Goal: Task Accomplishment & Management: Use online tool/utility

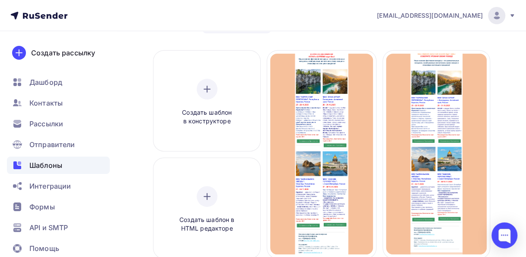
scroll to position [86, 0]
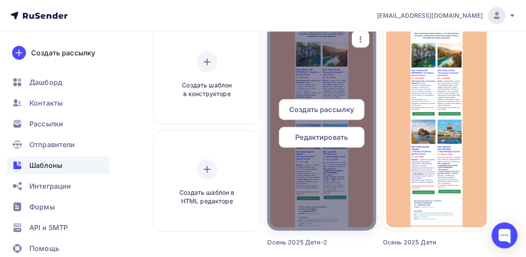
click at [327, 109] on span "Создать рассылку" at bounding box center [321, 109] width 65 height 10
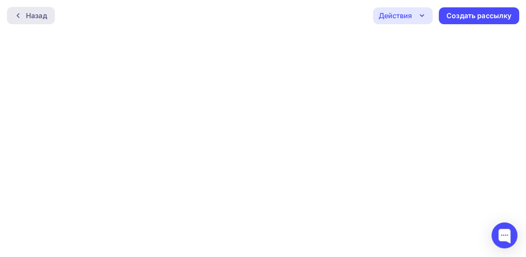
click at [34, 18] on div "Назад" at bounding box center [36, 15] width 21 height 10
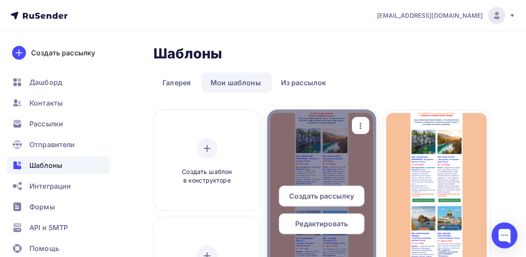
click at [319, 223] on span "Редактировать" at bounding box center [321, 223] width 53 height 10
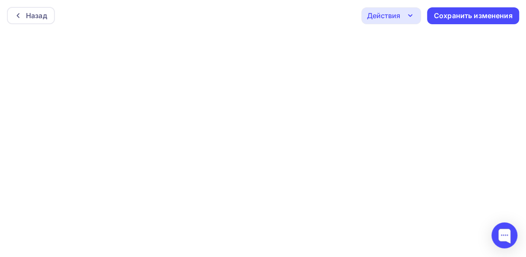
click at [409, 14] on icon "button" at bounding box center [410, 15] width 10 height 10
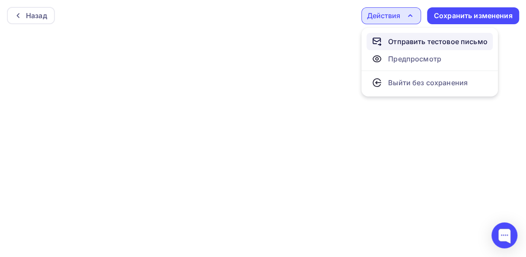
click at [405, 41] on div "Отправить тестовое письмо" at bounding box center [437, 41] width 99 height 10
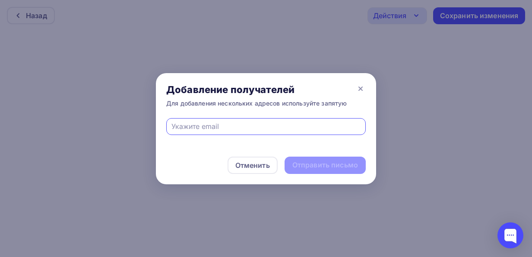
click at [174, 124] on input "text" at bounding box center [267, 126] width 190 height 10
type input "[EMAIL_ADDRESS][DOMAIN_NAME]"
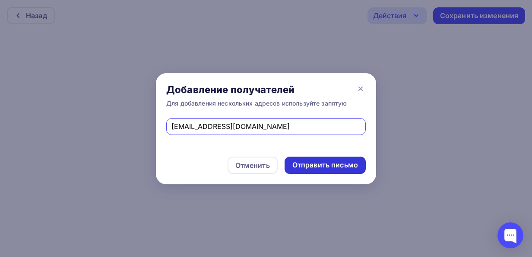
click at [298, 167] on div "Отправить письмо" at bounding box center [326, 165] width 66 height 10
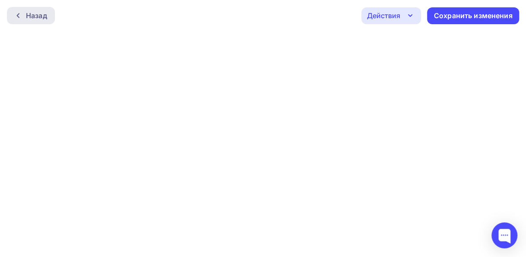
click at [28, 15] on div "Назад" at bounding box center [36, 15] width 21 height 10
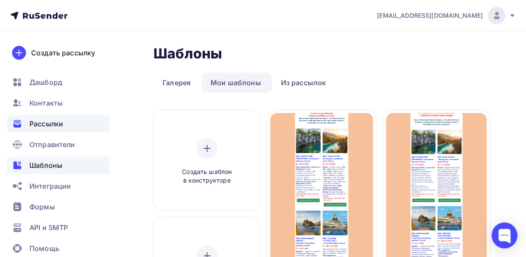
click at [46, 120] on span "Рассылки" at bounding box center [46, 123] width 34 height 10
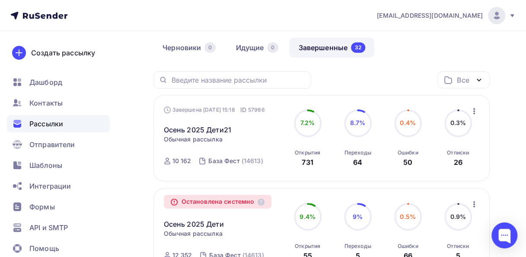
scroll to position [86, 0]
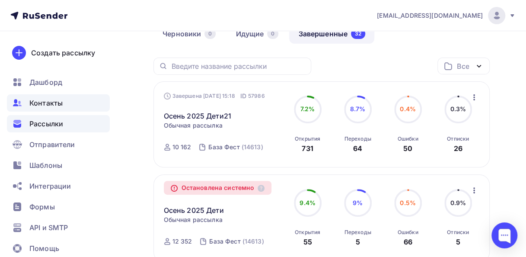
click at [47, 104] on span "Контакты" at bounding box center [45, 103] width 33 height 10
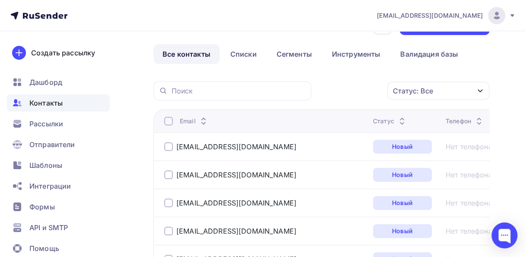
scroll to position [43, 0]
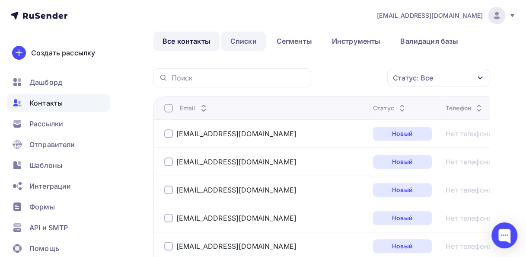
click at [235, 41] on link "Списки" at bounding box center [243, 41] width 45 height 20
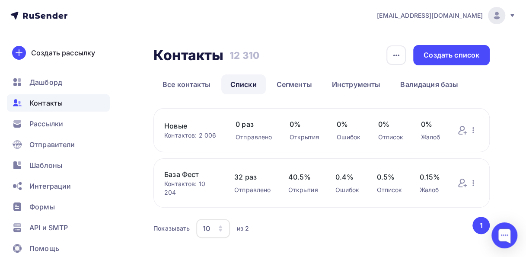
click at [183, 174] on link "База Фест" at bounding box center [190, 174] width 53 height 10
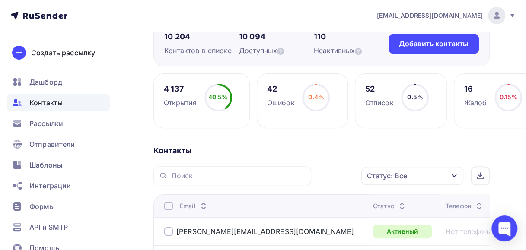
scroll to position [86, 0]
click at [451, 175] on icon "button" at bounding box center [454, 176] width 7 height 7
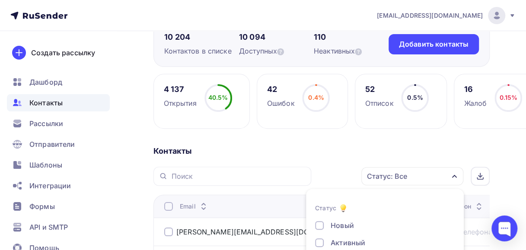
scroll to position [176, 0]
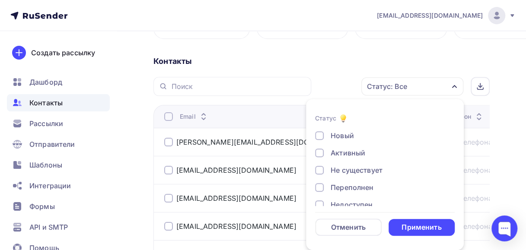
click at [319, 170] on div at bounding box center [319, 170] width 9 height 9
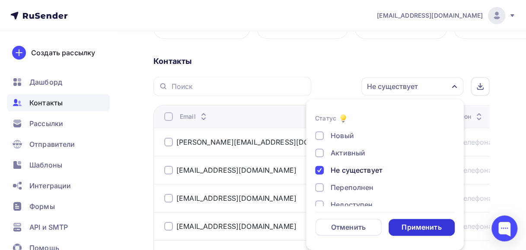
click at [415, 231] on div "Применить" at bounding box center [421, 228] width 40 height 10
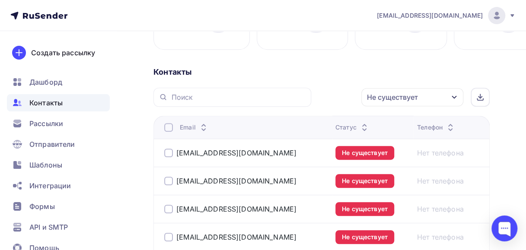
scroll to position [159, 0]
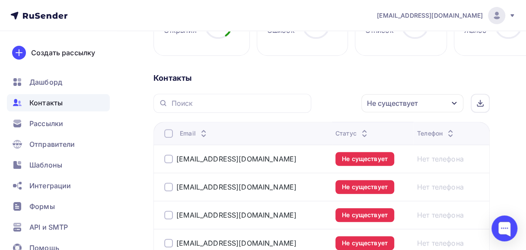
click at [169, 132] on div at bounding box center [168, 133] width 9 height 9
click at [344, 99] on icon "button" at bounding box center [343, 103] width 10 height 10
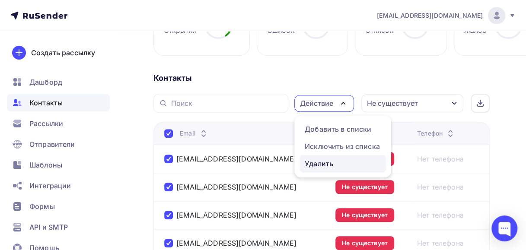
click at [309, 162] on div "Удалить" at bounding box center [319, 164] width 29 height 10
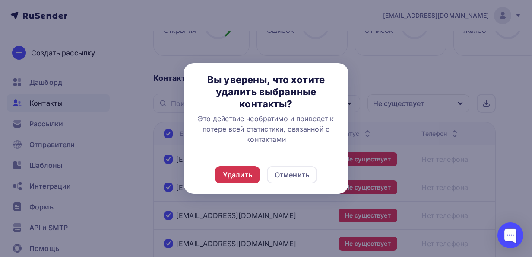
click at [237, 175] on div "Удалить" at bounding box center [237, 174] width 29 height 10
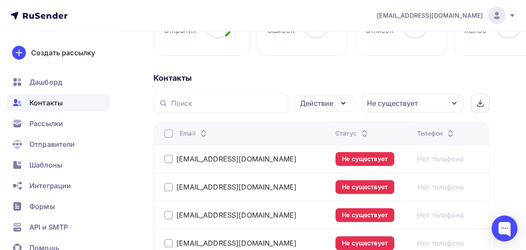
click at [450, 103] on div "Не существует" at bounding box center [412, 103] width 102 height 18
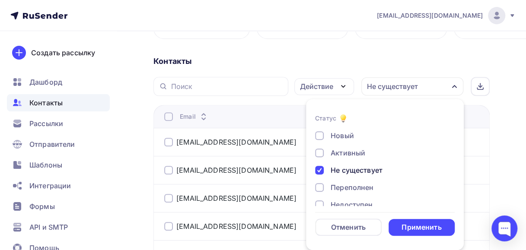
click at [316, 166] on div at bounding box center [319, 170] width 9 height 9
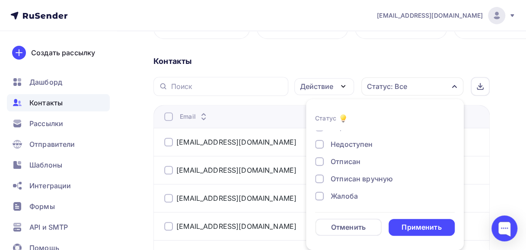
scroll to position [62, 0]
click at [322, 193] on div at bounding box center [319, 194] width 9 height 9
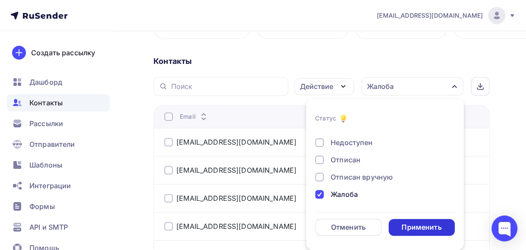
click at [400, 227] on div "Применить" at bounding box center [422, 227] width 67 height 17
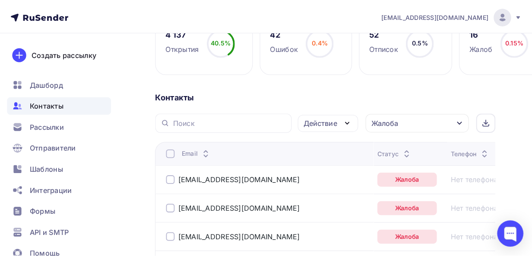
scroll to position [169, 0]
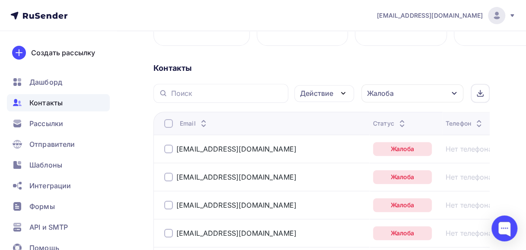
drag, startPoint x: 169, startPoint y: 122, endPoint x: 205, endPoint y: 159, distance: 51.3
click at [169, 122] on div at bounding box center [168, 123] width 9 height 9
click at [167, 122] on div at bounding box center [168, 123] width 9 height 9
click at [342, 92] on icon "button" at bounding box center [343, 93] width 10 height 10
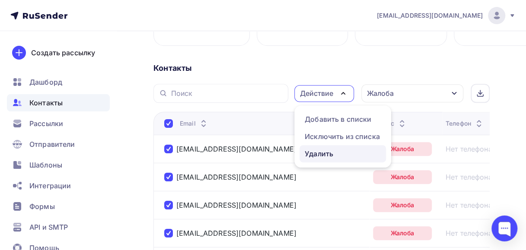
click at [322, 151] on div "Удалить" at bounding box center [319, 154] width 29 height 10
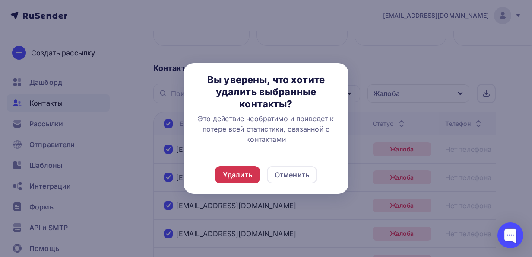
click at [242, 176] on div "Удалить" at bounding box center [237, 174] width 29 height 10
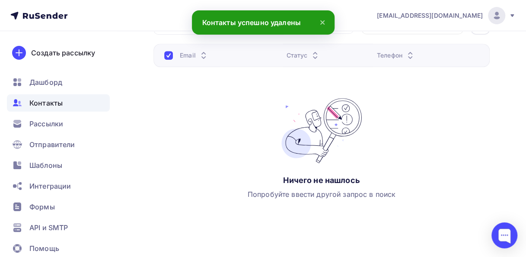
scroll to position [191, 0]
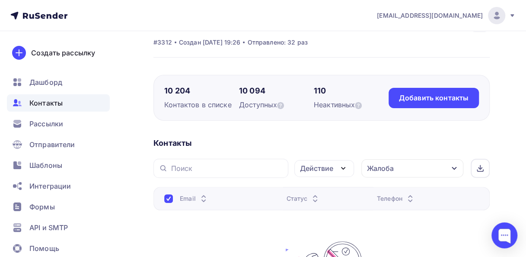
click at [455, 166] on icon "button" at bounding box center [454, 168] width 7 height 7
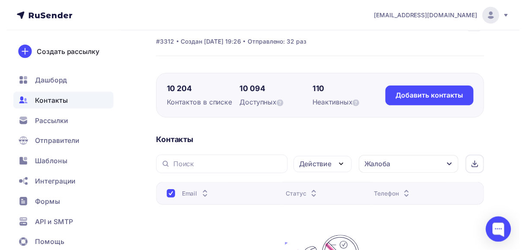
scroll to position [107, 0]
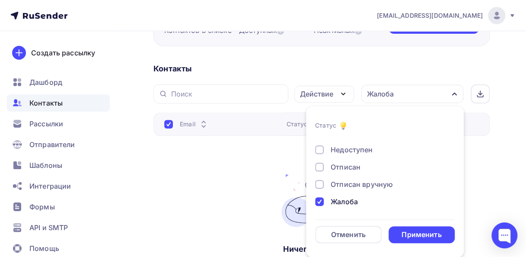
click at [319, 200] on div at bounding box center [319, 201] width 9 height 9
click at [316, 167] on div at bounding box center [319, 166] width 9 height 9
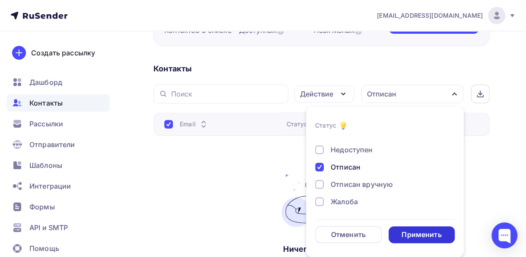
click at [417, 236] on div "Применить" at bounding box center [421, 234] width 40 height 10
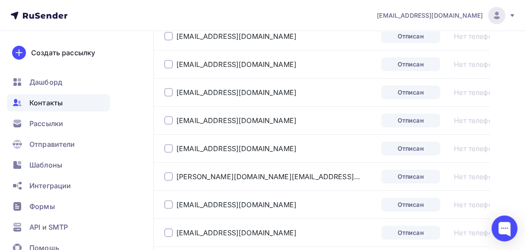
scroll to position [1539, 0]
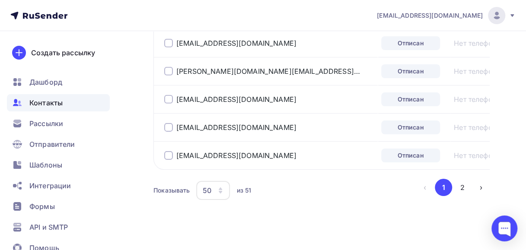
click at [220, 191] on icon "button" at bounding box center [220, 192] width 3 height 3
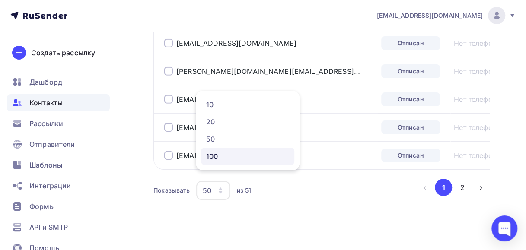
click at [213, 156] on div "100" at bounding box center [247, 156] width 83 height 10
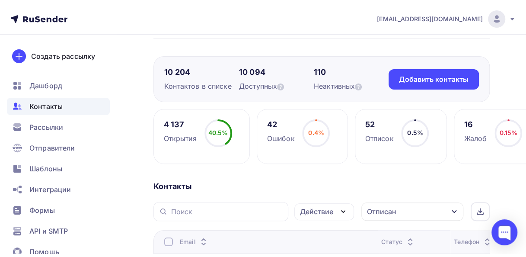
scroll to position [0, 0]
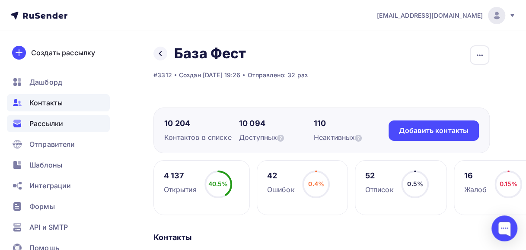
click at [56, 121] on span "Рассылки" at bounding box center [46, 123] width 34 height 10
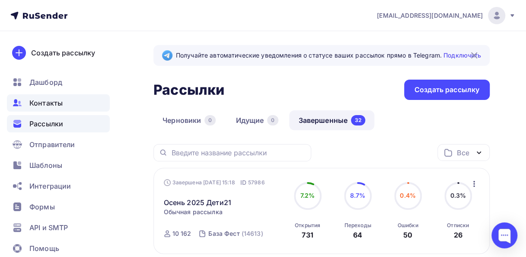
click at [51, 105] on span "Контакты" at bounding box center [45, 103] width 33 height 10
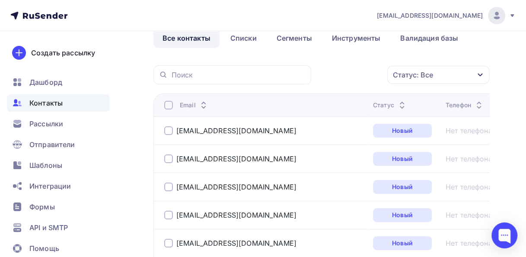
scroll to position [42, 0]
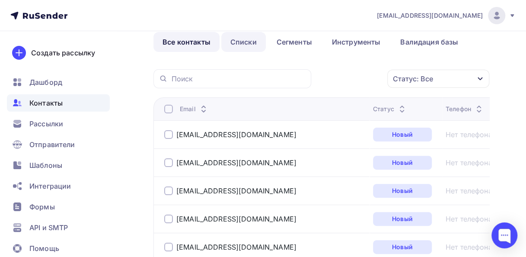
click at [242, 40] on link "Списки" at bounding box center [243, 42] width 45 height 20
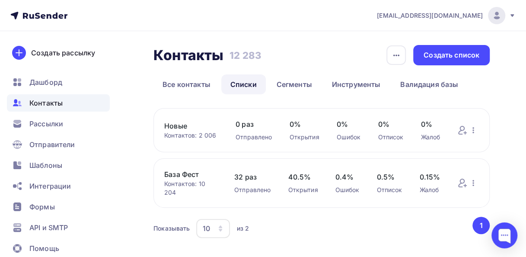
click at [187, 174] on link "База Фест" at bounding box center [190, 174] width 53 height 10
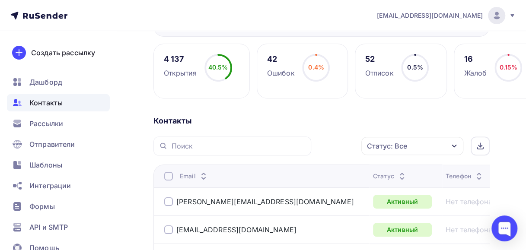
scroll to position [130, 0]
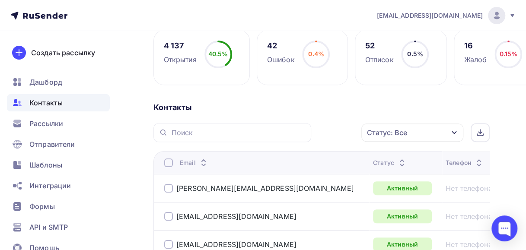
click at [454, 131] on icon "button" at bounding box center [454, 132] width 7 height 7
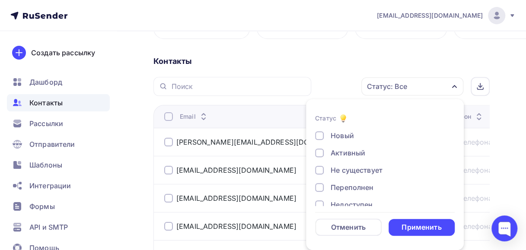
scroll to position [62, 0]
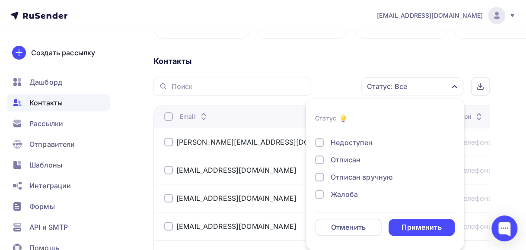
click at [324, 159] on div "Отписан" at bounding box center [380, 160] width 130 height 10
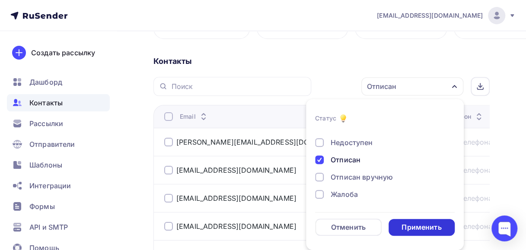
click at [403, 224] on div "Применить" at bounding box center [421, 228] width 40 height 10
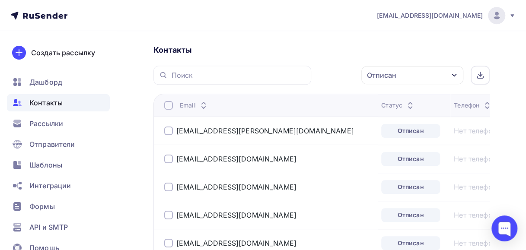
scroll to position [183, 0]
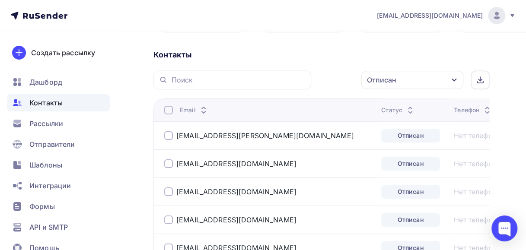
click at [453, 80] on icon "button" at bounding box center [454, 79] width 7 height 7
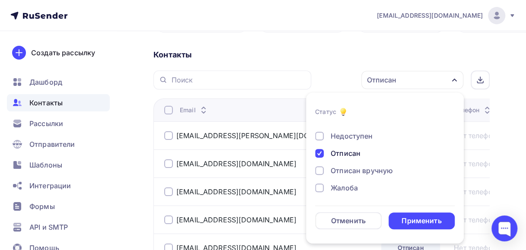
click at [322, 171] on div at bounding box center [319, 170] width 9 height 9
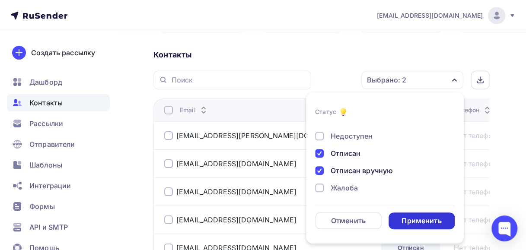
click at [414, 218] on div "Применить" at bounding box center [421, 221] width 40 height 10
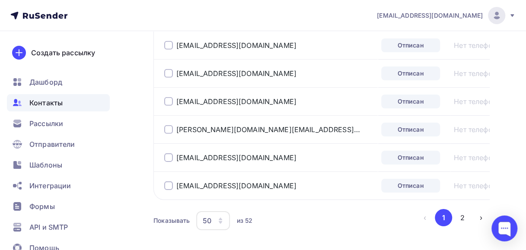
scroll to position [1539, 0]
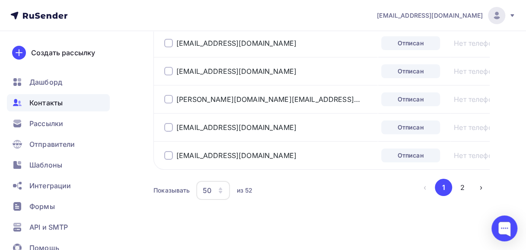
click at [220, 188] on icon "button" at bounding box center [220, 189] width 3 height 3
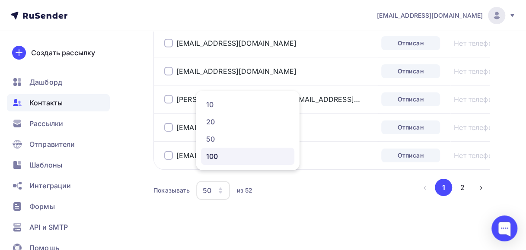
click at [216, 156] on div "100" at bounding box center [247, 156] width 83 height 10
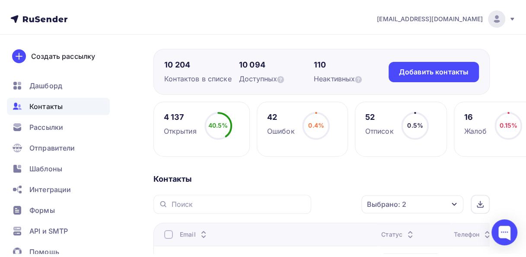
scroll to position [86, 0]
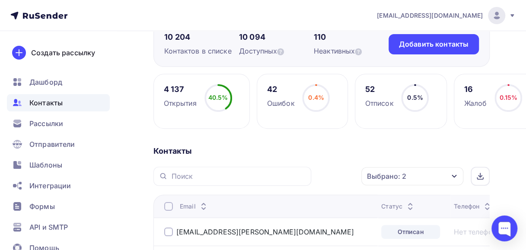
click at [165, 206] on div at bounding box center [168, 206] width 9 height 9
click at [342, 176] on icon "button" at bounding box center [342, 176] width 3 height 2
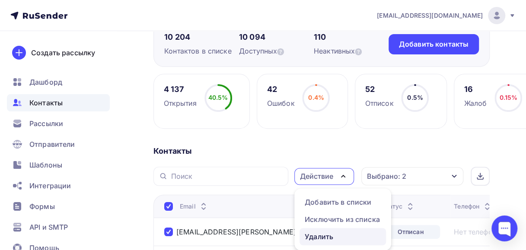
click at [318, 234] on div "Удалить" at bounding box center [319, 237] width 29 height 10
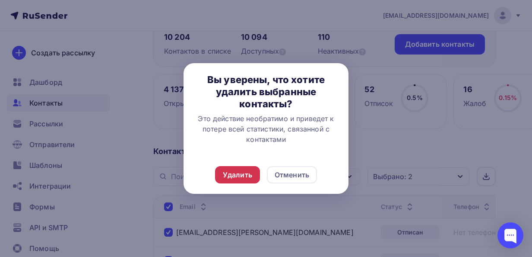
click at [240, 172] on div "Удалить" at bounding box center [237, 174] width 29 height 10
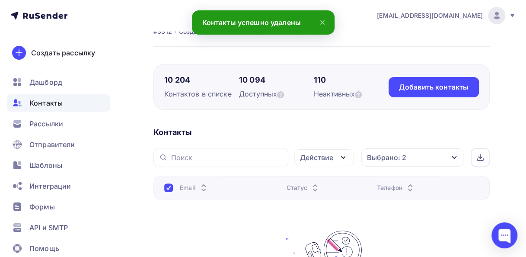
scroll to position [0, 0]
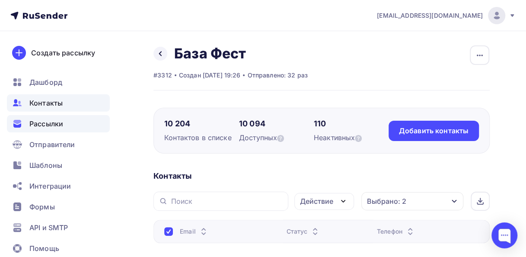
click at [32, 123] on span "Рассылки" at bounding box center [46, 123] width 34 height 10
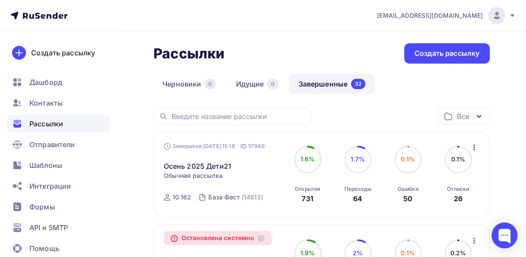
scroll to position [86, 0]
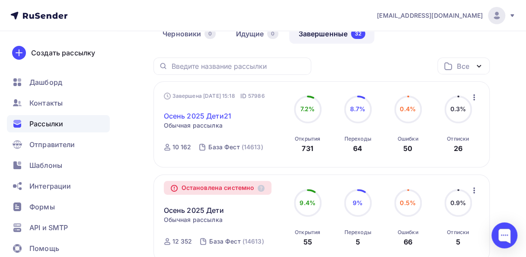
click at [216, 118] on link "Осень 2025 Дети21" at bounding box center [197, 116] width 67 height 10
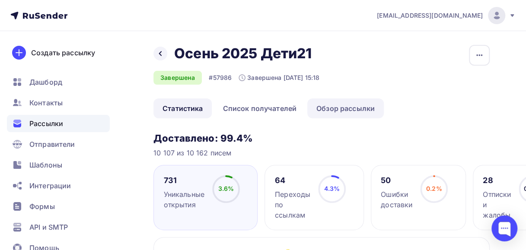
scroll to position [43, 0]
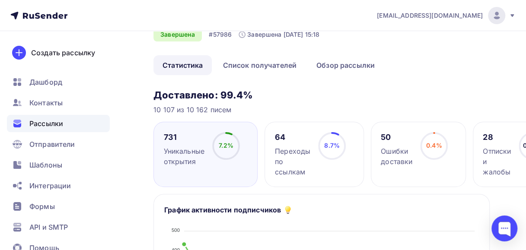
click at [278, 161] on div "Переходы по ссылкам" at bounding box center [292, 161] width 35 height 31
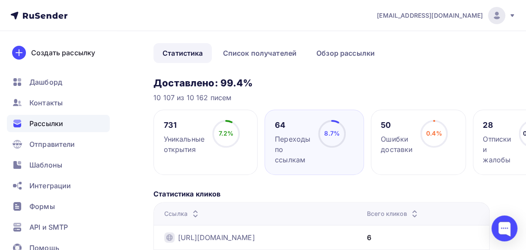
scroll to position [41, 0]
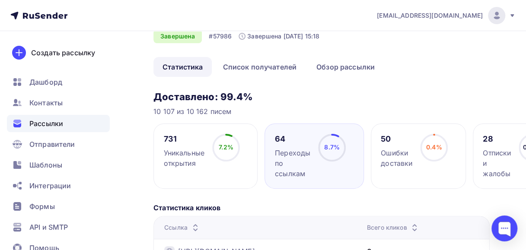
click at [57, 124] on span "Рассылки" at bounding box center [46, 123] width 34 height 10
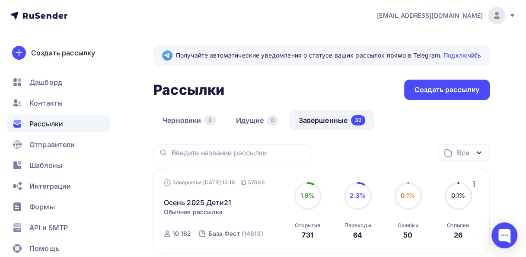
scroll to position [43, 0]
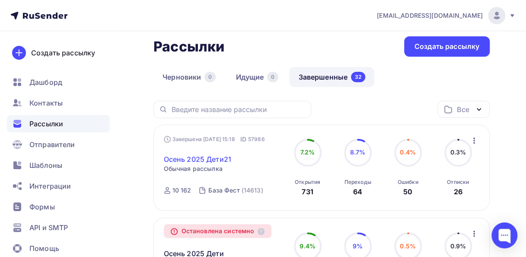
click at [208, 162] on link "Осень 2025 Дети21" at bounding box center [197, 159] width 67 height 10
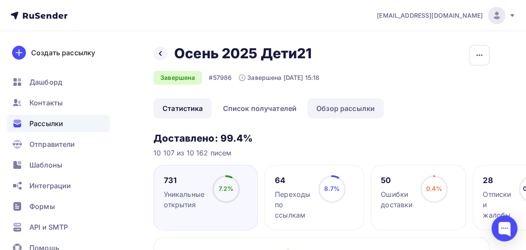
click at [322, 109] on link "Обзор рассылки" at bounding box center [345, 109] width 76 height 20
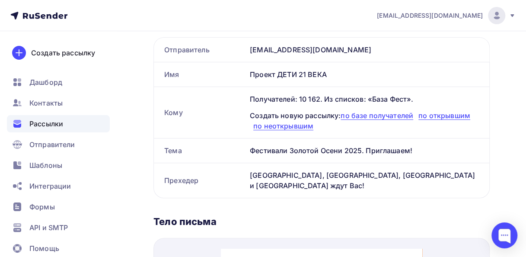
scroll to position [114, 0]
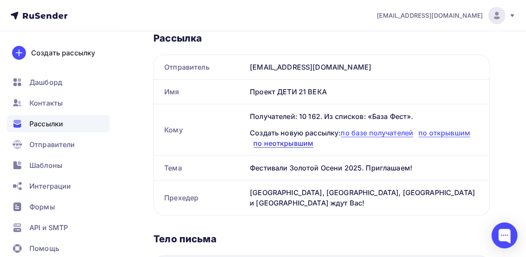
click at [285, 144] on span "по неоткрывшим" at bounding box center [283, 143] width 60 height 9
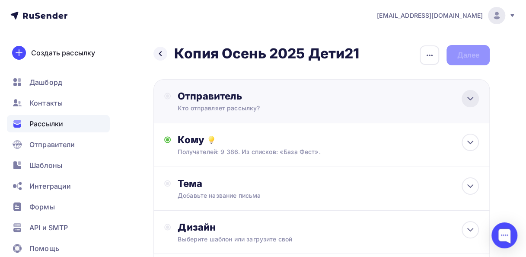
click at [468, 97] on icon at bounding box center [470, 98] width 10 height 10
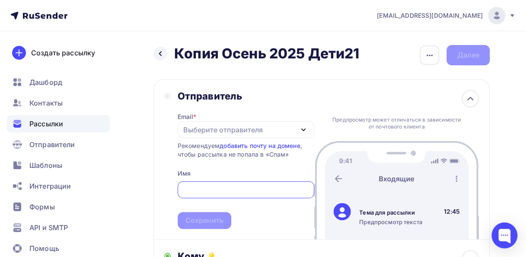
click at [303, 127] on icon "button" at bounding box center [303, 129] width 10 height 10
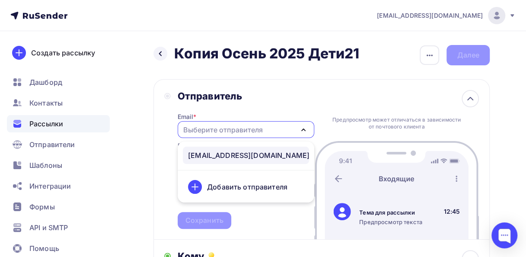
click at [236, 157] on div "[EMAIL_ADDRESS][DOMAIN_NAME]" at bounding box center [248, 155] width 121 height 10
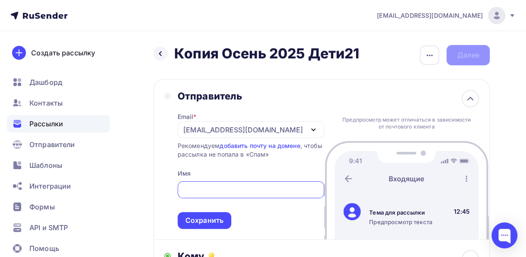
click at [184, 191] on input "text" at bounding box center [250, 190] width 137 height 10
click at [186, 191] on input "text" at bounding box center [250, 190] width 137 height 10
click at [171, 174] on div "Отправитель Email * [EMAIL_ADDRESS][DOMAIN_NAME] [EMAIL_ADDRESS][DOMAIN_NAME] Д…" at bounding box center [244, 159] width 160 height 139
click at [183, 188] on input "text" at bounding box center [250, 190] width 137 height 10
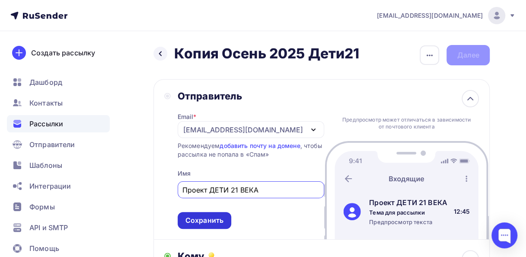
type input "Проект ДЕТИ 21 ВЕКА"
click at [206, 218] on div "Сохранить" at bounding box center [204, 220] width 38 height 10
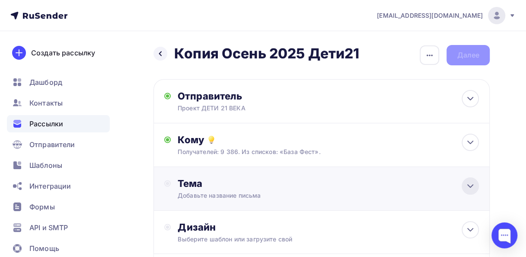
click at [472, 187] on icon at bounding box center [470, 186] width 10 height 10
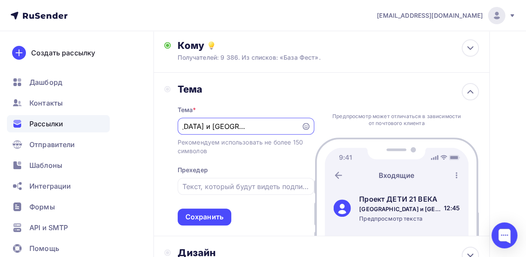
scroll to position [0, 52]
type input "[GEOGRAPHIC_DATA] и [GEOGRAPHIC_DATA] - новинки фестивальной осени!"
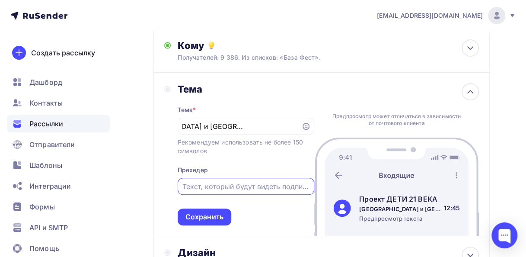
click at [188, 185] on input "text" at bounding box center [245, 186] width 127 height 10
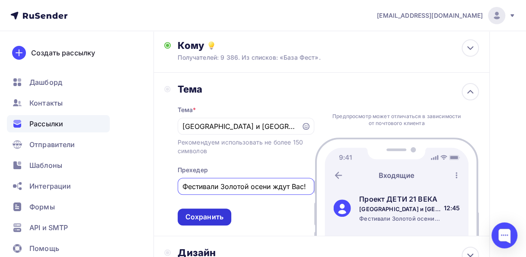
type input "Фестивали Золотой осени ждут Вас!"
click at [186, 217] on div "Сохранить" at bounding box center [204, 217] width 38 height 10
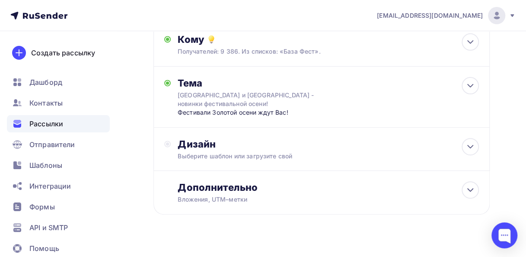
scroll to position [105, 0]
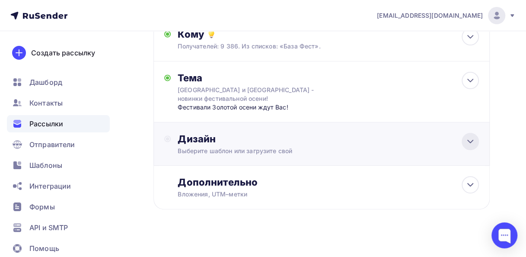
click at [470, 136] on icon at bounding box center [470, 141] width 10 height 10
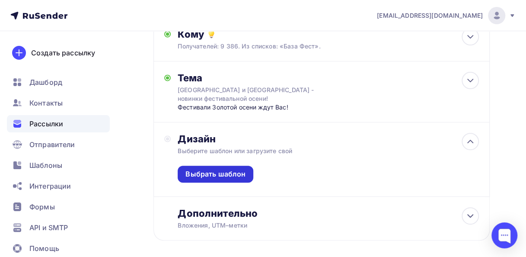
click at [203, 169] on div "Выбрать шаблон" at bounding box center [215, 174] width 60 height 10
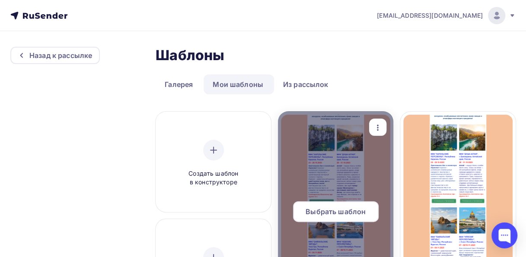
click at [334, 210] on span "Выбрать шаблон" at bounding box center [336, 211] width 60 height 10
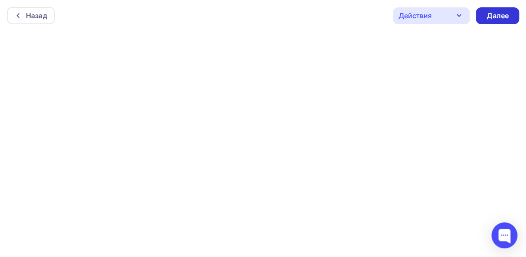
click at [495, 14] on div "Далее" at bounding box center [497, 16] width 22 height 10
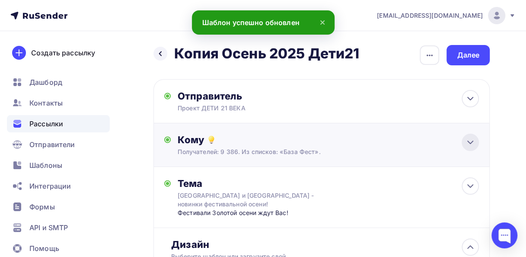
click at [468, 148] on div at bounding box center [470, 142] width 17 height 17
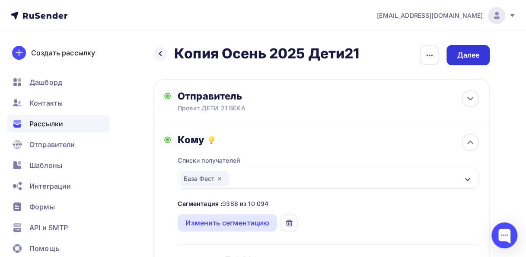
click at [462, 54] on div "Далее" at bounding box center [468, 55] width 22 height 10
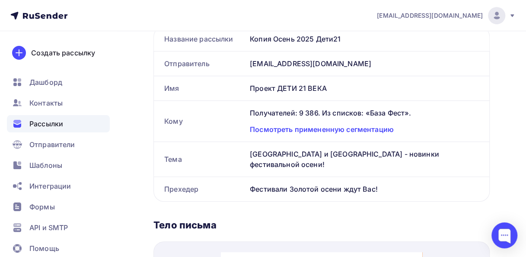
scroll to position [206, 0]
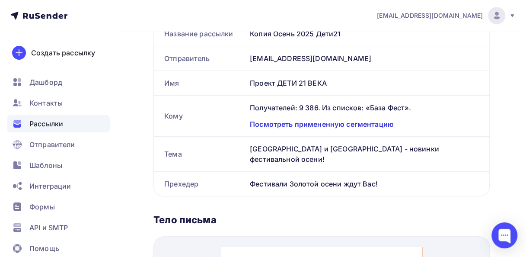
click at [370, 124] on div "Посмотреть примененную сегментацию" at bounding box center [364, 124] width 229 height 10
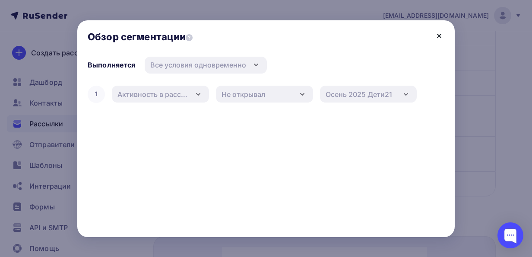
click at [440, 35] on icon at bounding box center [439, 35] width 3 height 3
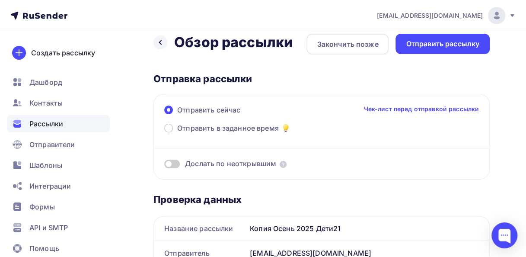
scroll to position [0, 0]
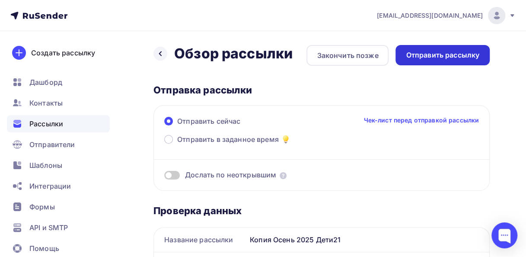
click at [412, 55] on div "Отправить рассылку" at bounding box center [442, 55] width 73 height 10
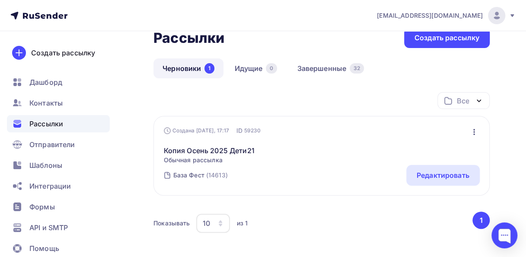
scroll to position [52, 0]
click at [435, 174] on div "Редактировать" at bounding box center [443, 175] width 53 height 10
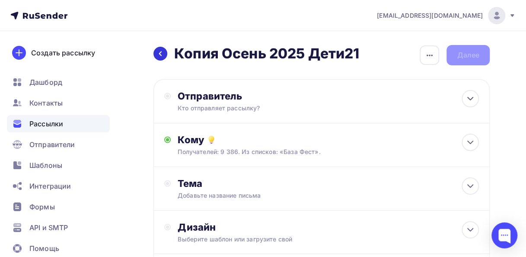
click at [162, 55] on icon at bounding box center [160, 53] width 7 height 7
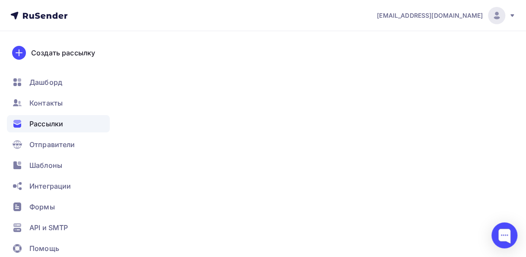
scroll to position [52, 0]
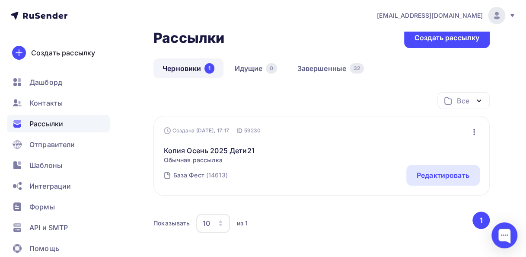
click at [473, 131] on icon "button" at bounding box center [474, 132] width 10 height 10
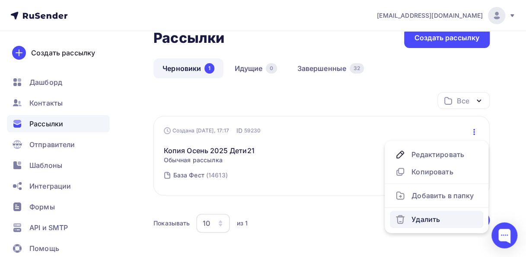
click at [421, 220] on div "Удалить" at bounding box center [436, 219] width 83 height 10
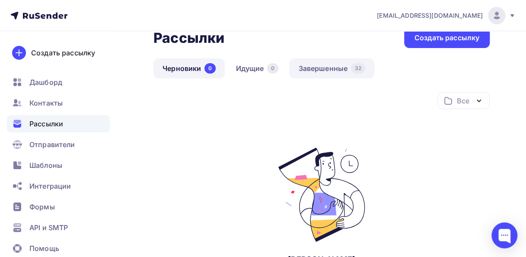
click at [314, 70] on link "Завершенные 32" at bounding box center [331, 68] width 85 height 20
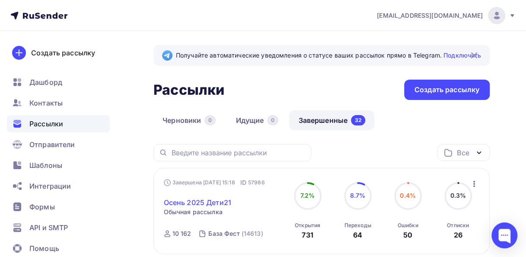
click at [182, 201] on link "Осень 2025 Дети21" at bounding box center [197, 202] width 67 height 10
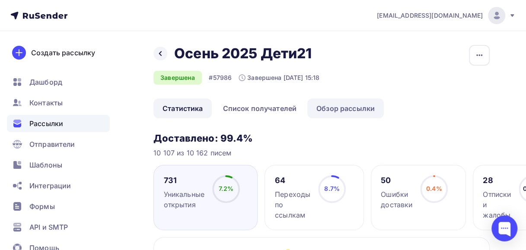
click at [342, 108] on link "Обзор рассылки" at bounding box center [345, 109] width 76 height 20
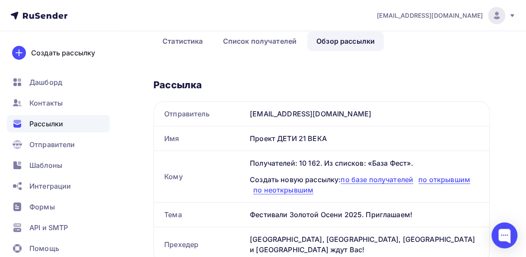
scroll to position [86, 0]
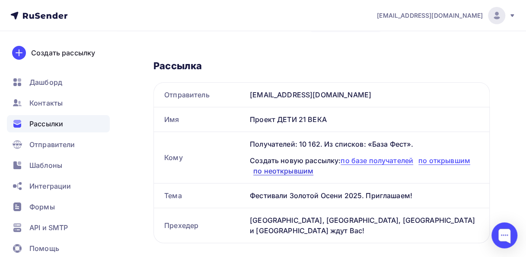
click at [275, 171] on span "по неоткрывшим" at bounding box center [283, 170] width 60 height 9
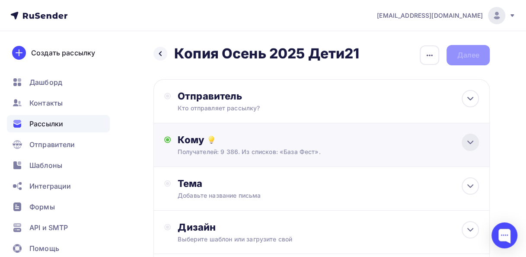
click at [465, 142] on icon at bounding box center [470, 142] width 10 height 10
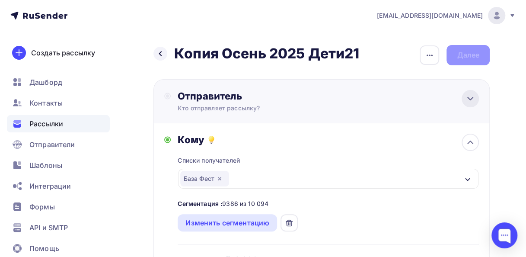
click at [473, 99] on icon at bounding box center [470, 98] width 10 height 10
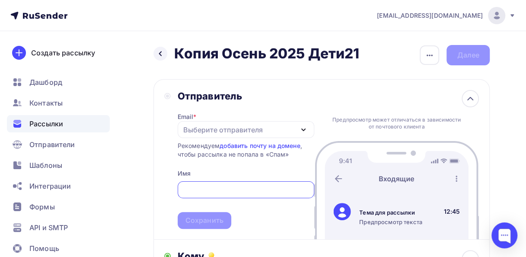
click at [303, 129] on icon "button" at bounding box center [303, 129] width 10 height 10
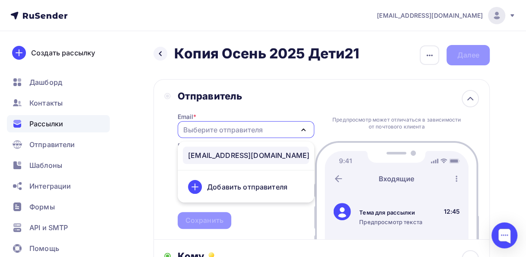
click at [221, 154] on div "[EMAIL_ADDRESS][DOMAIN_NAME]" at bounding box center [248, 155] width 121 height 10
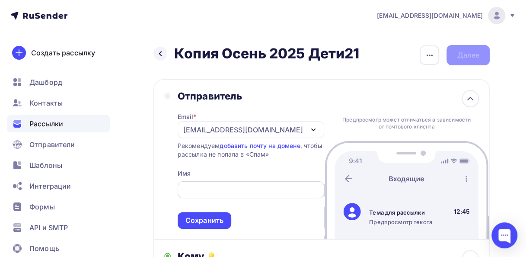
click at [188, 190] on input "text" at bounding box center [250, 190] width 137 height 10
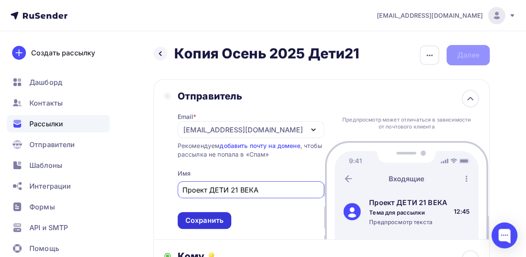
type input "Проект ДЕТИ 21 ВЕКА"
click at [203, 218] on div "Сохранить" at bounding box center [204, 220] width 38 height 10
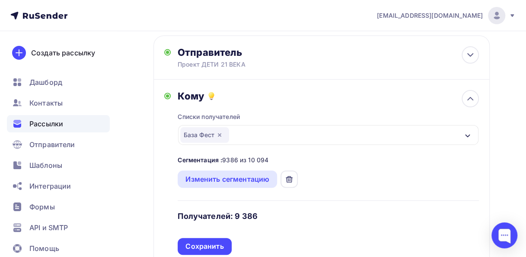
scroll to position [86, 0]
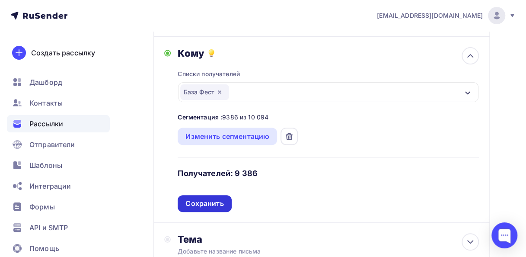
click at [213, 202] on div "Сохранить" at bounding box center [204, 203] width 38 height 10
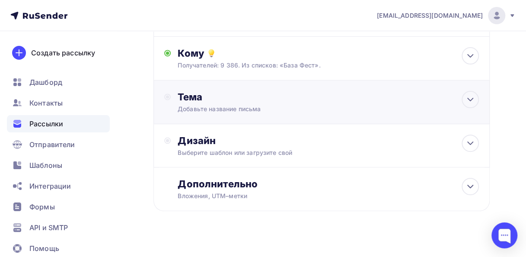
drag, startPoint x: 468, startPoint y: 102, endPoint x: 466, endPoint y: 114, distance: 12.0
click at [468, 102] on icon at bounding box center [470, 99] width 10 height 10
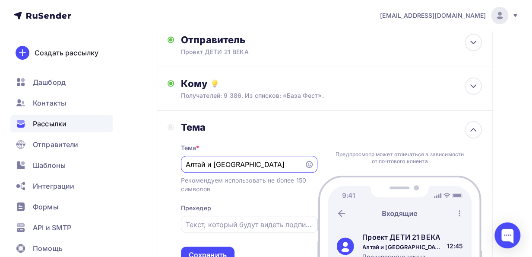
scroll to position [43, 0]
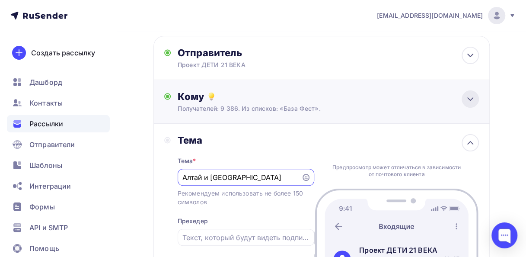
click at [468, 100] on icon at bounding box center [470, 99] width 10 height 10
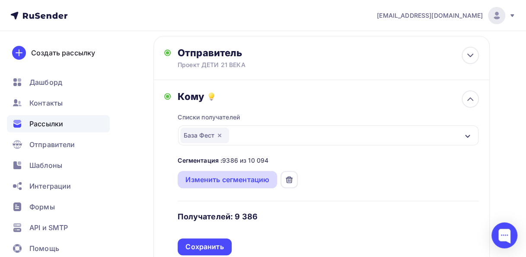
click at [235, 179] on div "Изменить сегментацию" at bounding box center [227, 179] width 84 height 10
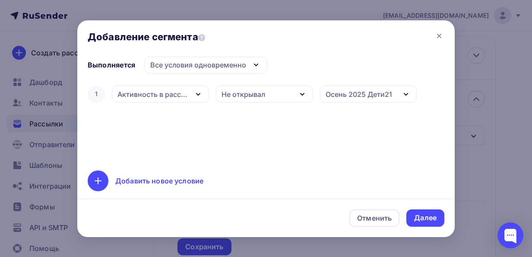
click at [198, 92] on icon "button" at bounding box center [198, 94] width 10 height 10
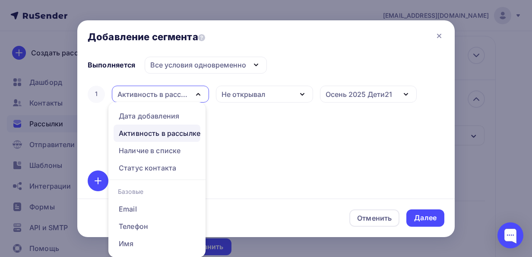
click at [196, 92] on icon "button" at bounding box center [198, 94] width 10 height 10
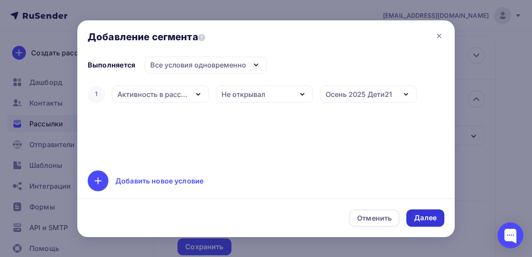
click at [418, 217] on div "Далее" at bounding box center [425, 218] width 22 height 10
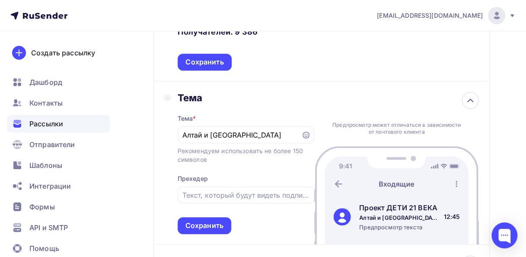
scroll to position [216, 0]
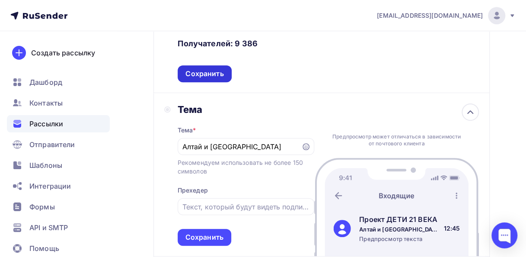
click at [207, 75] on div "Сохранить" at bounding box center [204, 74] width 38 height 10
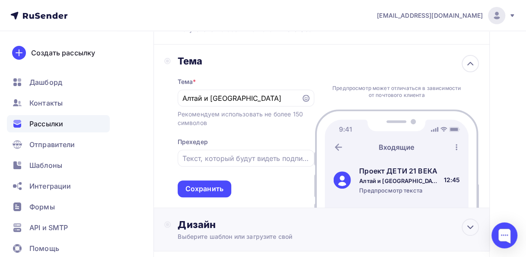
scroll to position [86, 0]
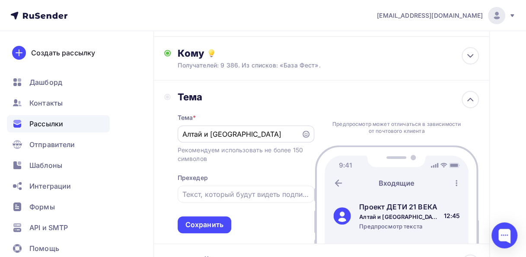
click at [241, 135] on input "Алтай и [GEOGRAPHIC_DATA]" at bounding box center [239, 134] width 114 height 10
type input "[GEOGRAPHIC_DATA] и [GEOGRAPHIC_DATA] - новинки фестивальной осени!"
click at [187, 192] on input "text" at bounding box center [245, 194] width 127 height 10
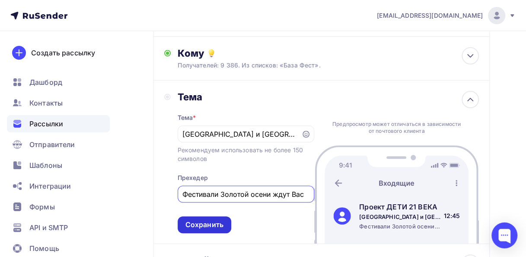
type input "Фестивали Золотой осени ждут Вас"
click at [196, 221] on div "Сохранить" at bounding box center [204, 225] width 38 height 10
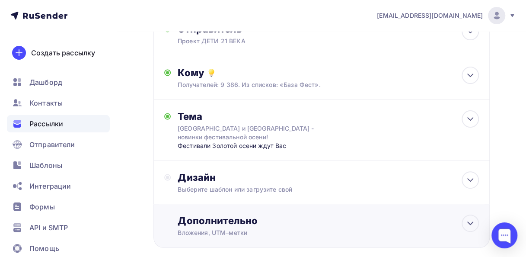
scroll to position [105, 0]
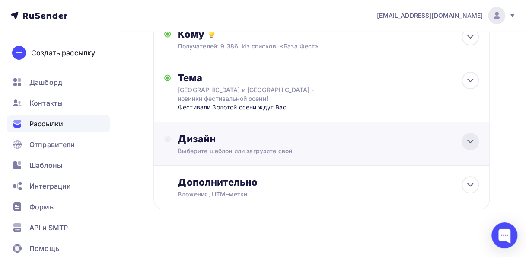
click at [474, 136] on icon at bounding box center [470, 141] width 10 height 10
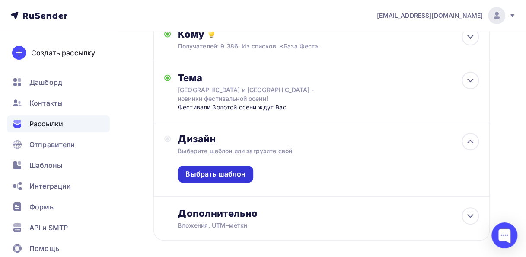
click at [201, 169] on div "Выбрать шаблон" at bounding box center [215, 174] width 60 height 10
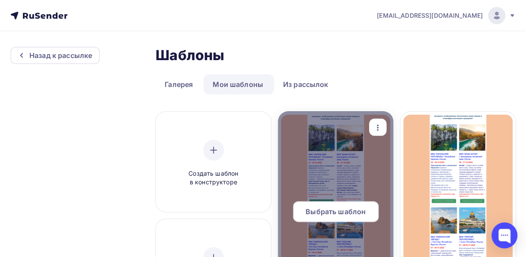
click at [346, 208] on span "Выбрать шаблон" at bounding box center [336, 211] width 60 height 10
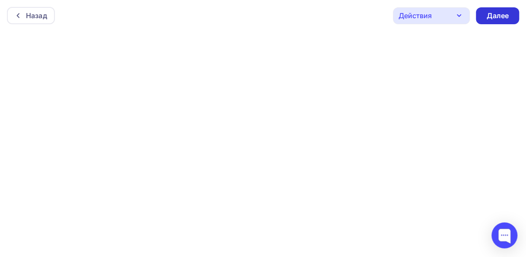
click at [492, 16] on div "Далее" at bounding box center [497, 16] width 22 height 10
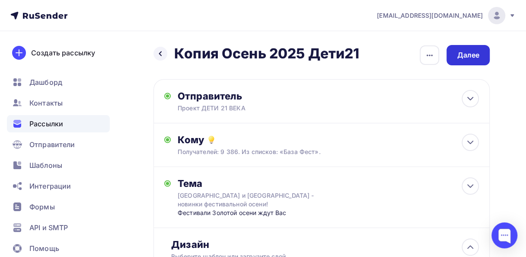
click at [458, 57] on div "Далее" at bounding box center [468, 55] width 22 height 10
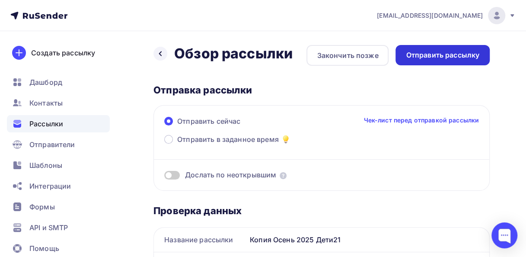
click at [413, 58] on div "Отправить рассылку" at bounding box center [442, 55] width 73 height 10
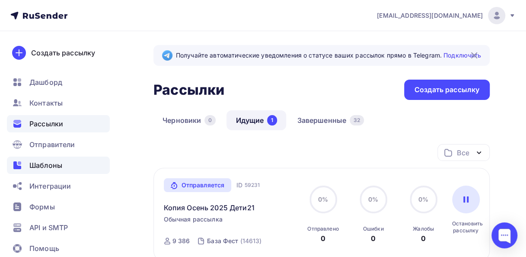
click at [41, 167] on span "Шаблоны" at bounding box center [45, 165] width 33 height 10
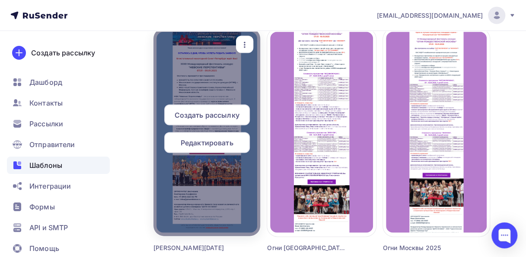
scroll to position [778, 0]
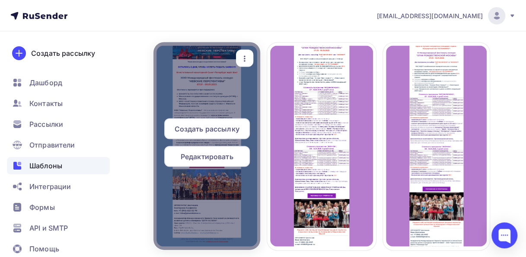
click at [248, 54] on icon "button" at bounding box center [244, 58] width 10 height 10
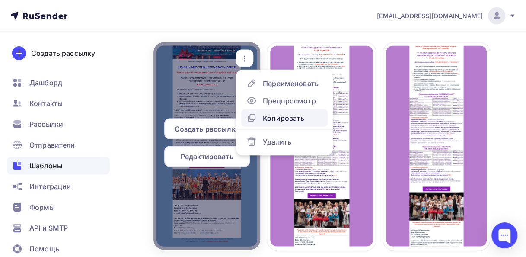
click at [271, 115] on div "Копировать" at bounding box center [283, 117] width 41 height 10
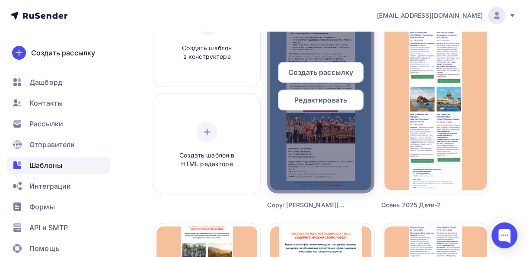
scroll to position [76, 0]
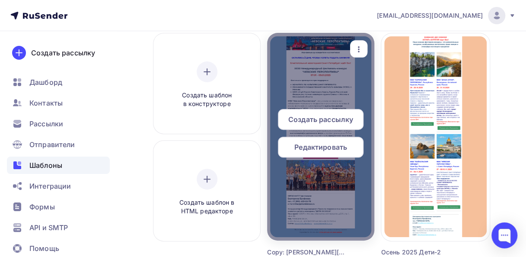
click at [361, 51] on icon "button" at bounding box center [359, 49] width 10 height 10
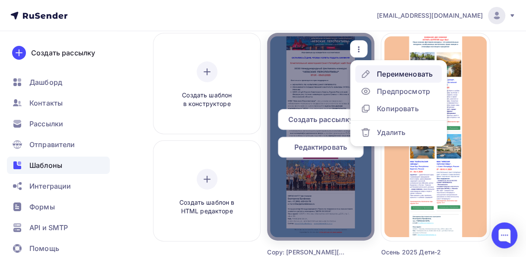
click at [388, 73] on div "Переименовать" at bounding box center [405, 74] width 56 height 10
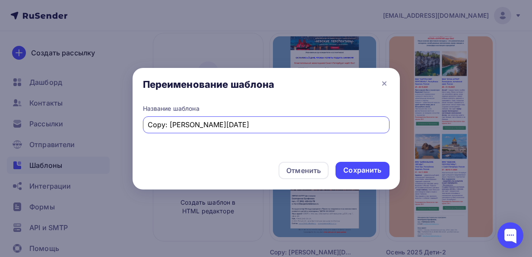
drag, startPoint x: 236, startPoint y: 124, endPoint x: 118, endPoint y: 135, distance: 118.9
click at [118, 135] on div "Переименование шаблона Название шаблона Copy: [PERSON_NAME][DATE] Отменить Сохр…" at bounding box center [266, 128] width 532 height 257
type input "[PERSON_NAME][DATE]"
click at [360, 167] on div "Сохранить" at bounding box center [363, 170] width 38 height 10
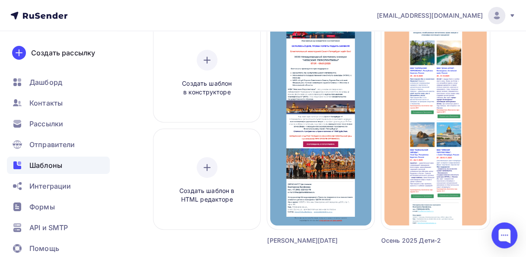
scroll to position [81, 0]
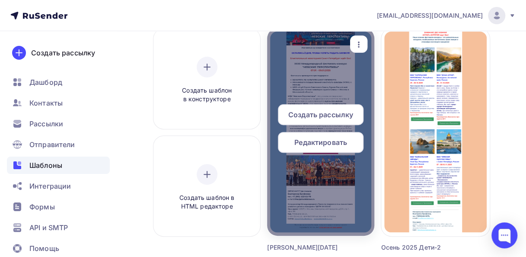
click at [314, 141] on span "Редактировать" at bounding box center [320, 142] width 53 height 10
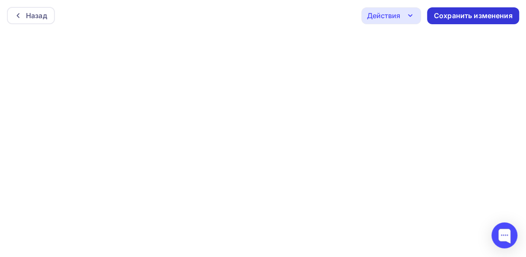
click at [442, 11] on div "Сохранить изменения" at bounding box center [473, 16] width 79 height 10
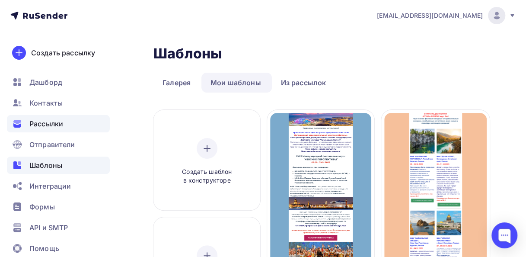
click at [52, 122] on span "Рассылки" at bounding box center [46, 123] width 34 height 10
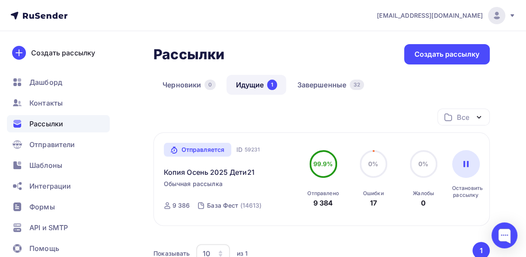
scroll to position [43, 0]
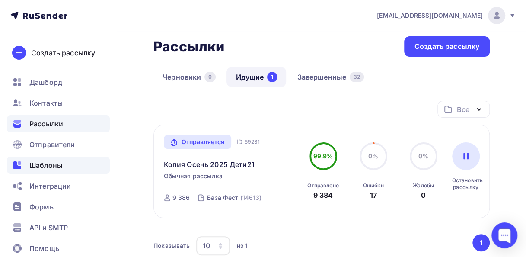
click at [43, 168] on span "Шаблоны" at bounding box center [45, 165] width 33 height 10
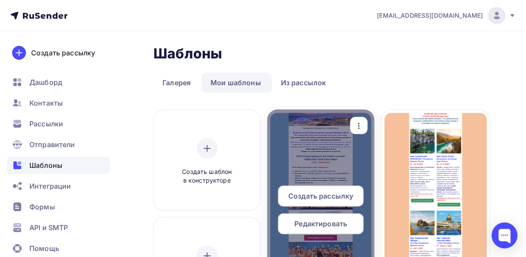
click at [316, 220] on span "Редактировать" at bounding box center [320, 223] width 53 height 10
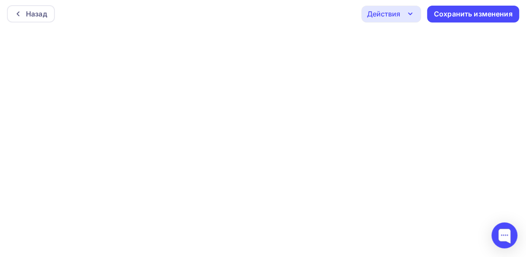
scroll to position [2, 0]
click at [454, 11] on div "Сохранить изменения" at bounding box center [473, 14] width 79 height 10
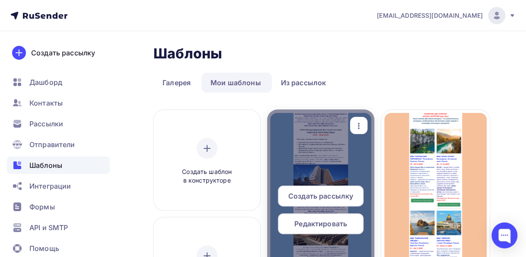
click at [314, 225] on span "Редактировать" at bounding box center [320, 223] width 53 height 10
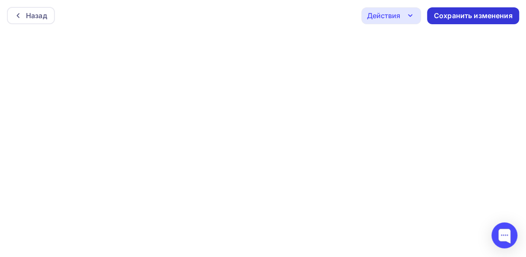
click at [446, 16] on div "Сохранить изменения" at bounding box center [473, 16] width 79 height 10
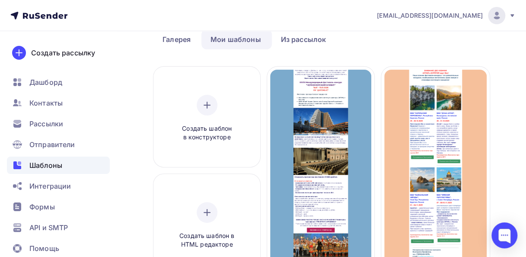
scroll to position [52, 0]
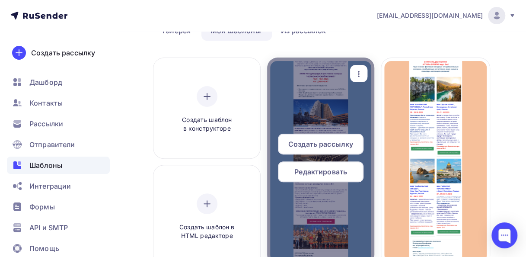
click at [303, 172] on span "Редактировать" at bounding box center [320, 171] width 53 height 10
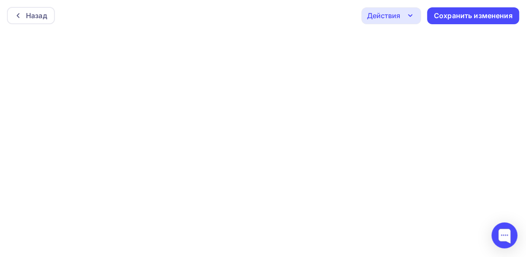
click at [412, 16] on icon "button" at bounding box center [410, 15] width 10 height 10
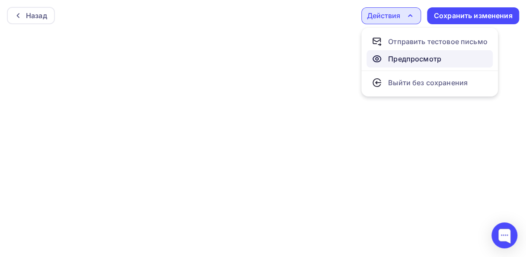
click at [396, 60] on div "Предпросмотр" at bounding box center [414, 59] width 53 height 10
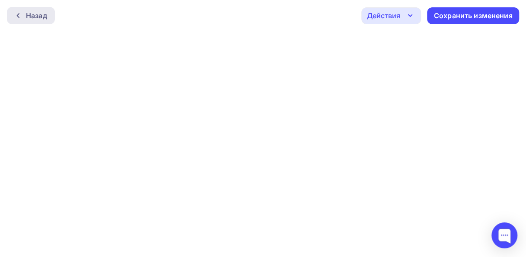
click at [38, 16] on div "Назад" at bounding box center [36, 15] width 21 height 10
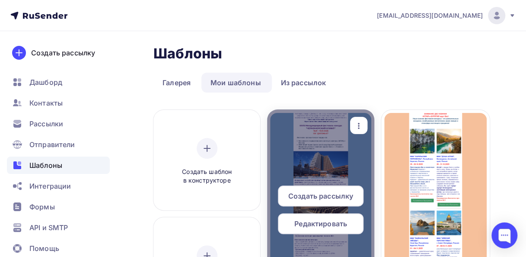
click at [314, 223] on span "Редактировать" at bounding box center [320, 223] width 53 height 10
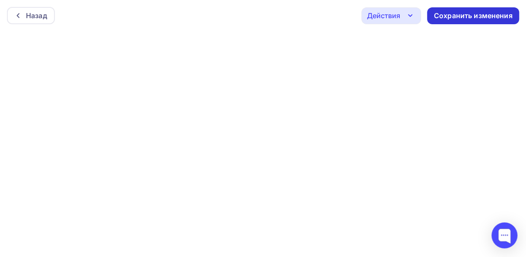
click at [455, 13] on div "Сохранить изменения" at bounding box center [473, 16] width 79 height 10
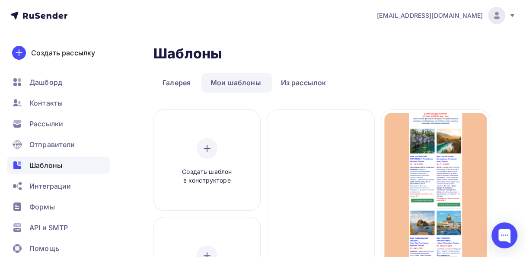
scroll to position [43, 0]
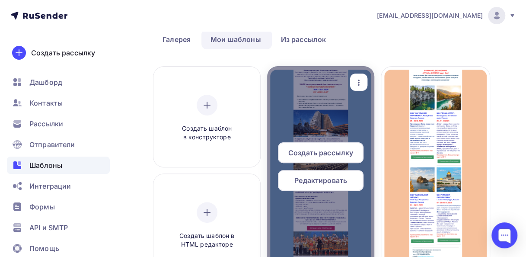
click at [329, 180] on span "Редактировать" at bounding box center [320, 180] width 53 height 10
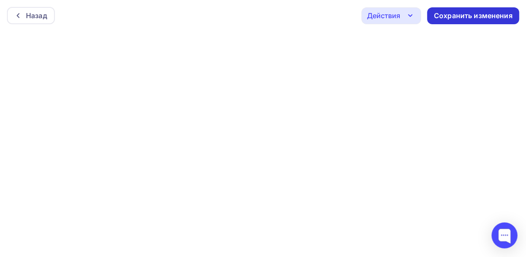
click at [437, 16] on div "Сохранить изменения" at bounding box center [473, 16] width 79 height 10
